Goal: Information Seeking & Learning: Learn about a topic

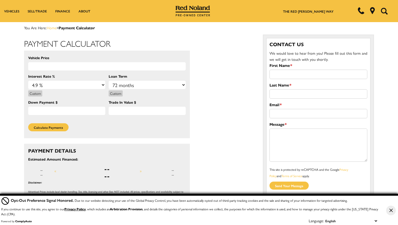
select select "4.9"
select select "72"
